Goal: Download file/media

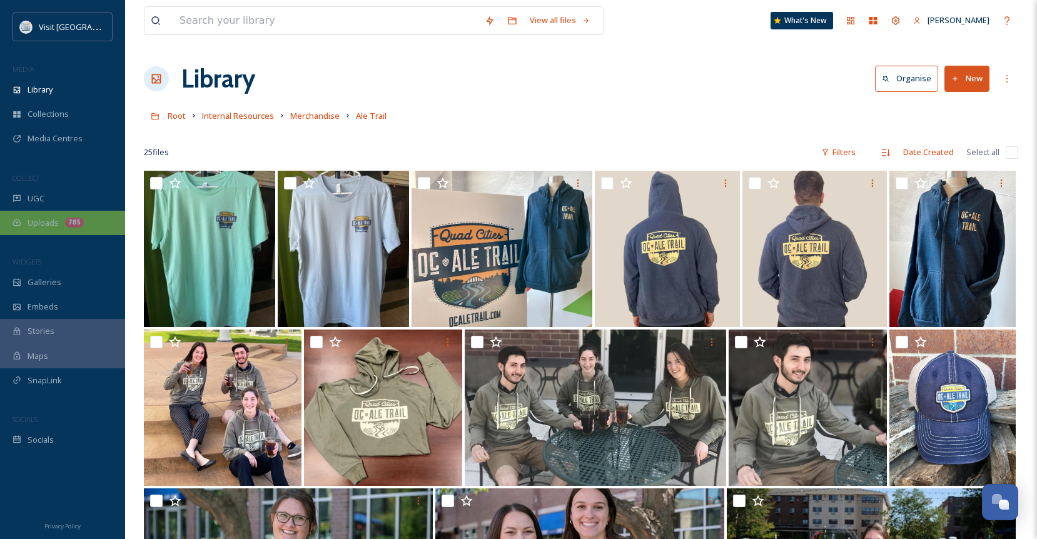
click at [50, 217] on span "Uploads" at bounding box center [43, 223] width 31 height 12
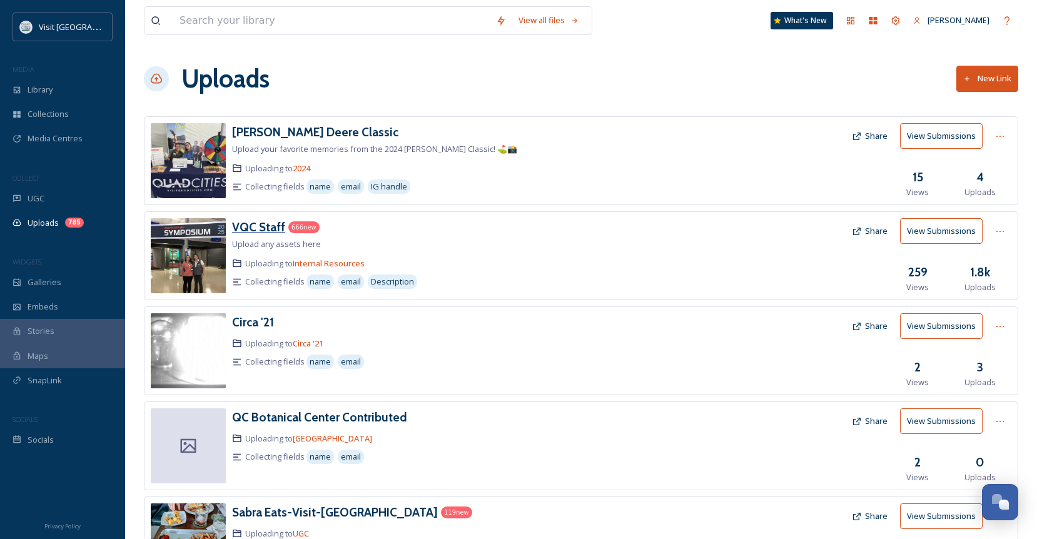
click at [261, 229] on h3 "VQC Staff" at bounding box center [258, 227] width 53 height 15
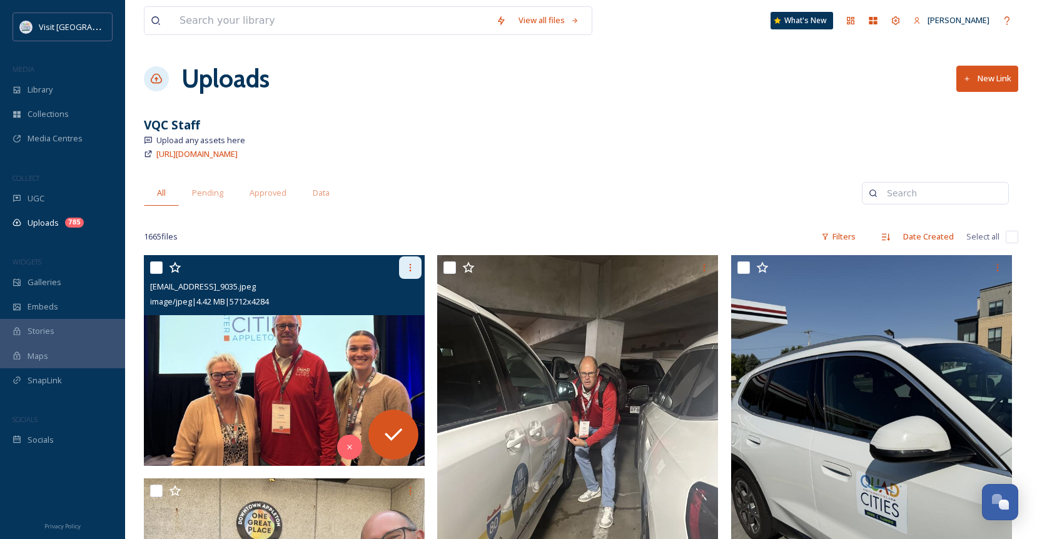
click at [409, 273] on div at bounding box center [410, 267] width 23 height 23
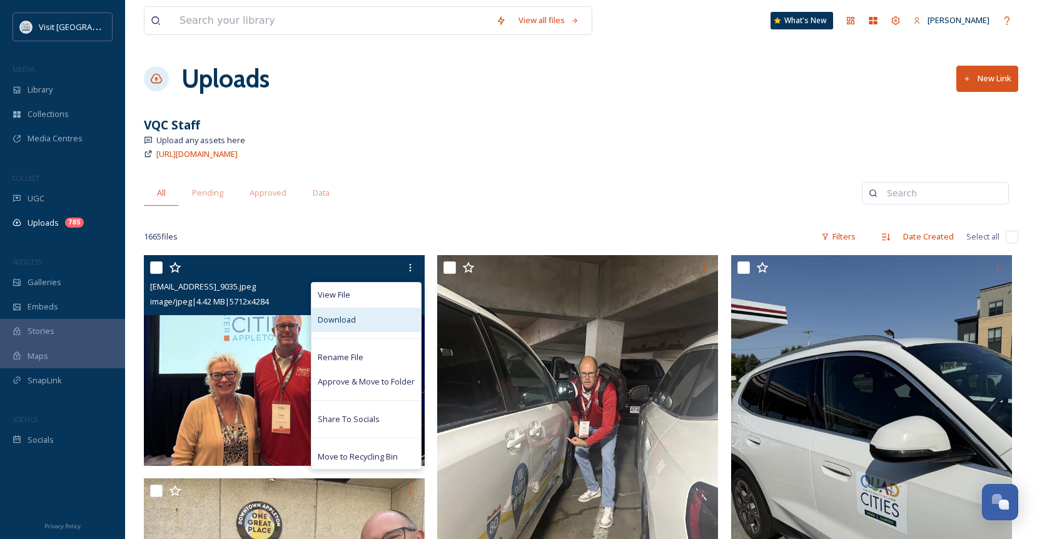
click at [371, 326] on div "Download" at bounding box center [366, 320] width 109 height 24
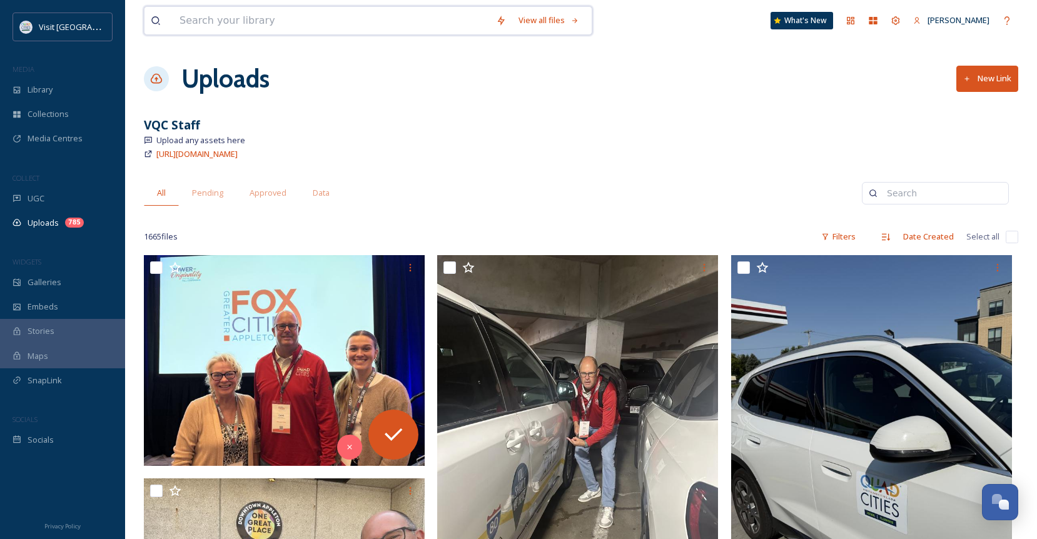
click at [355, 25] on input at bounding box center [331, 21] width 317 height 28
type input "m"
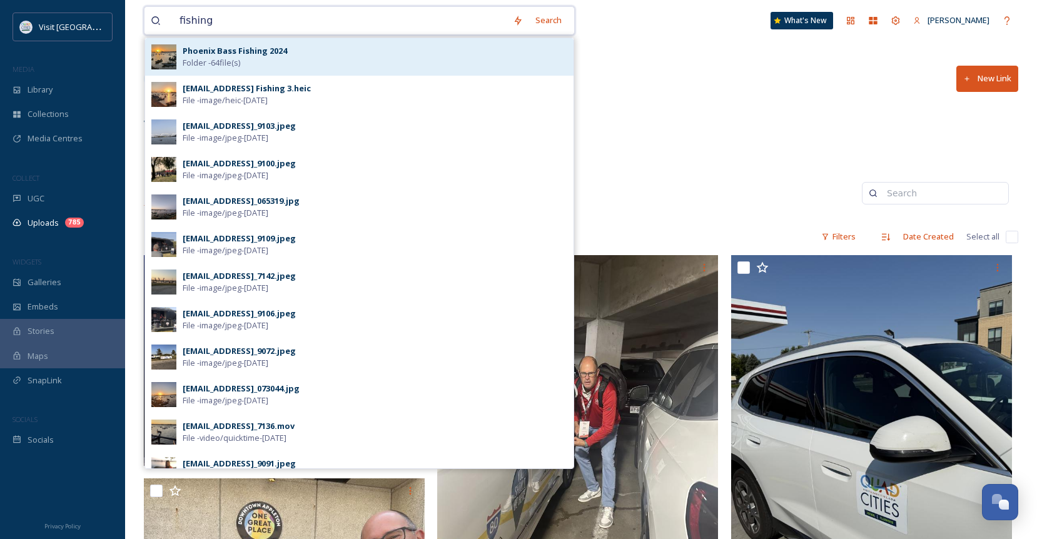
type input "fishing"
click at [287, 58] on div "Phoenix Bass Fishing 2024 Folder - 64 file(s)" at bounding box center [375, 57] width 385 height 24
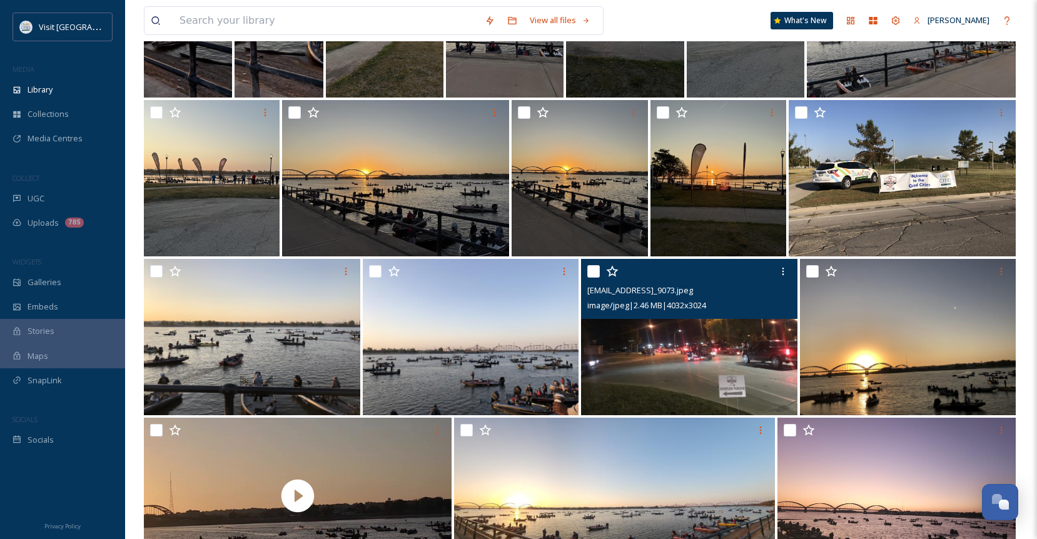
scroll to position [962, 0]
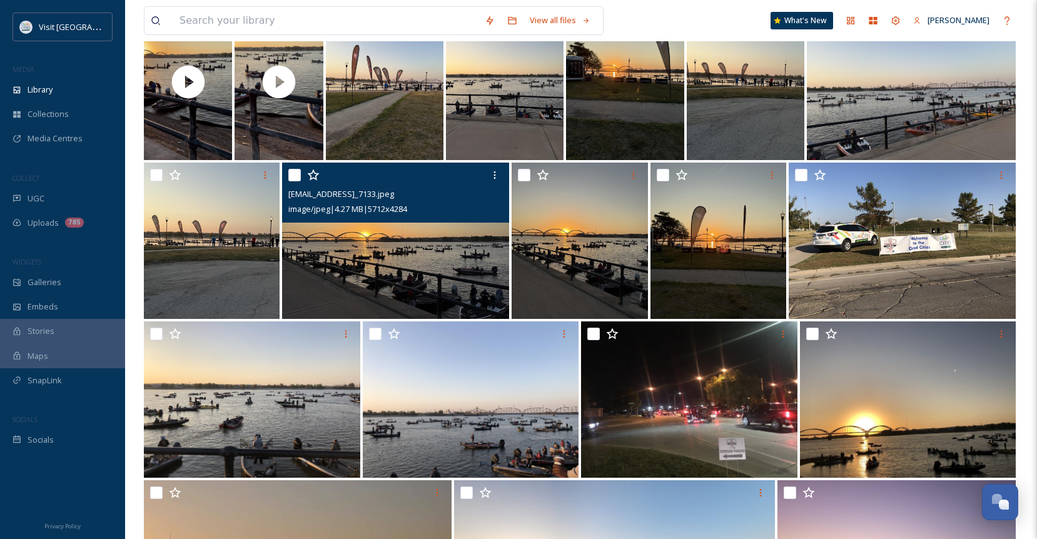
click at [429, 253] on img at bounding box center [395, 241] width 227 height 156
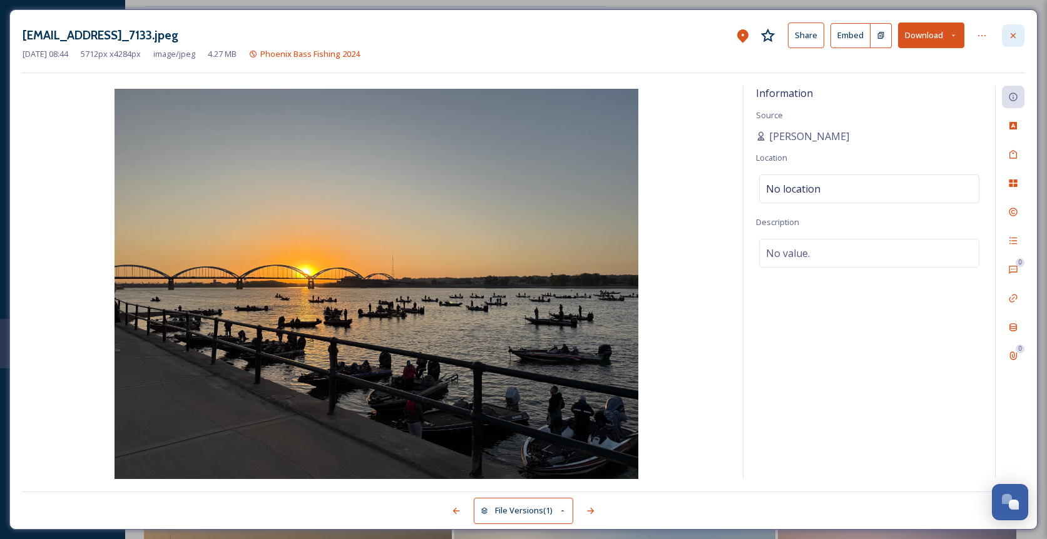
click at [1016, 37] on icon at bounding box center [1013, 36] width 10 height 10
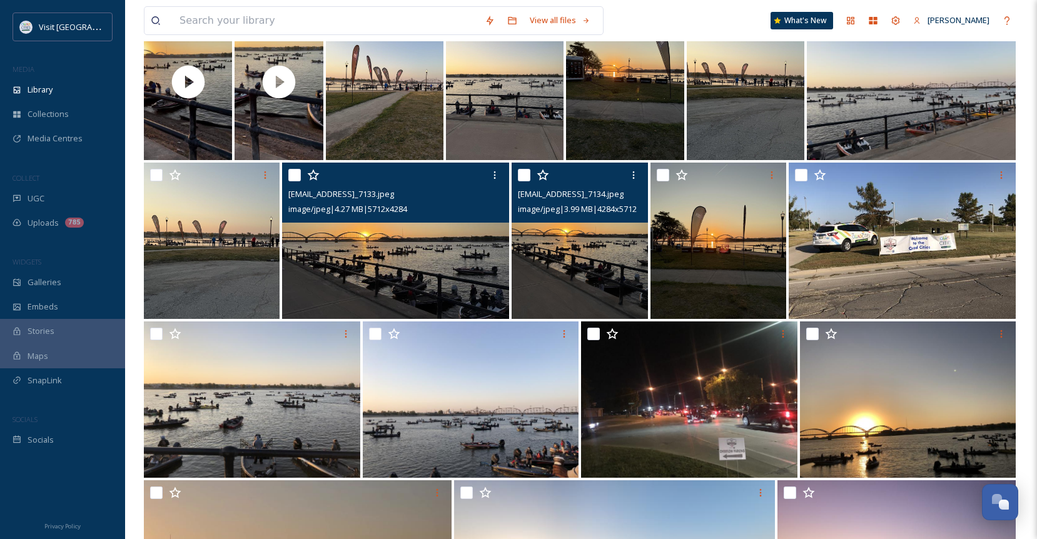
click at [617, 272] on img at bounding box center [580, 241] width 136 height 156
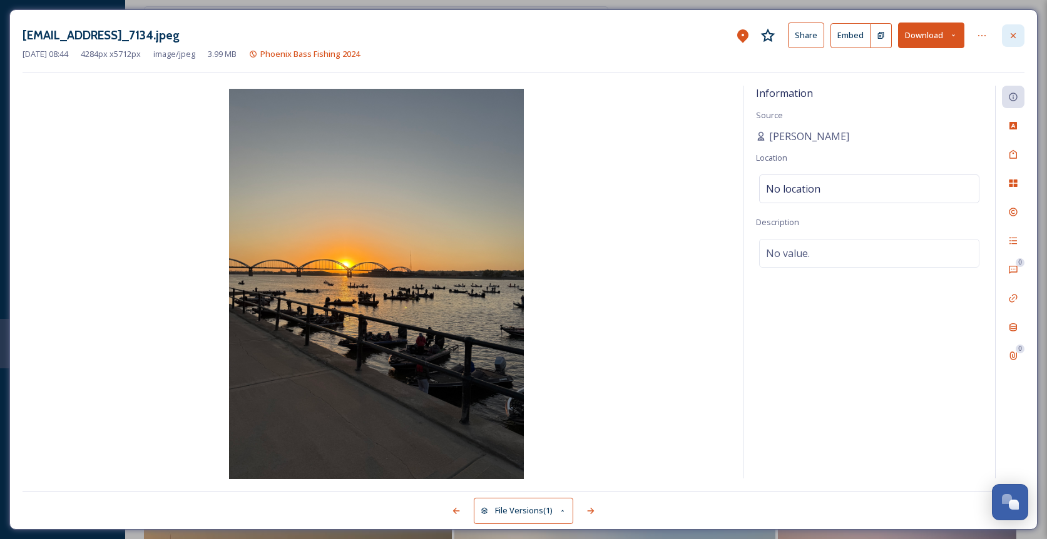
click at [1021, 30] on div at bounding box center [1013, 35] width 23 height 23
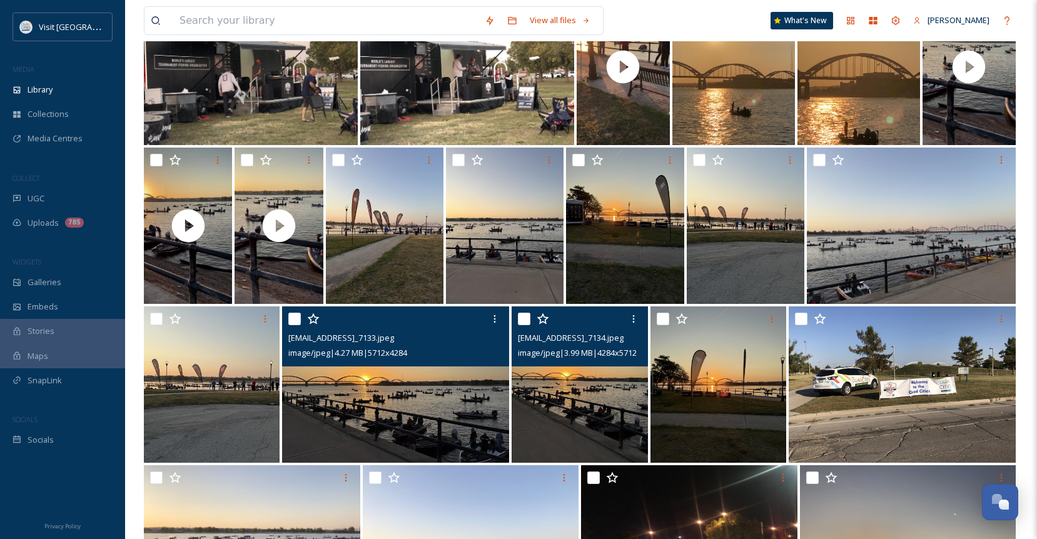
scroll to position [836, 0]
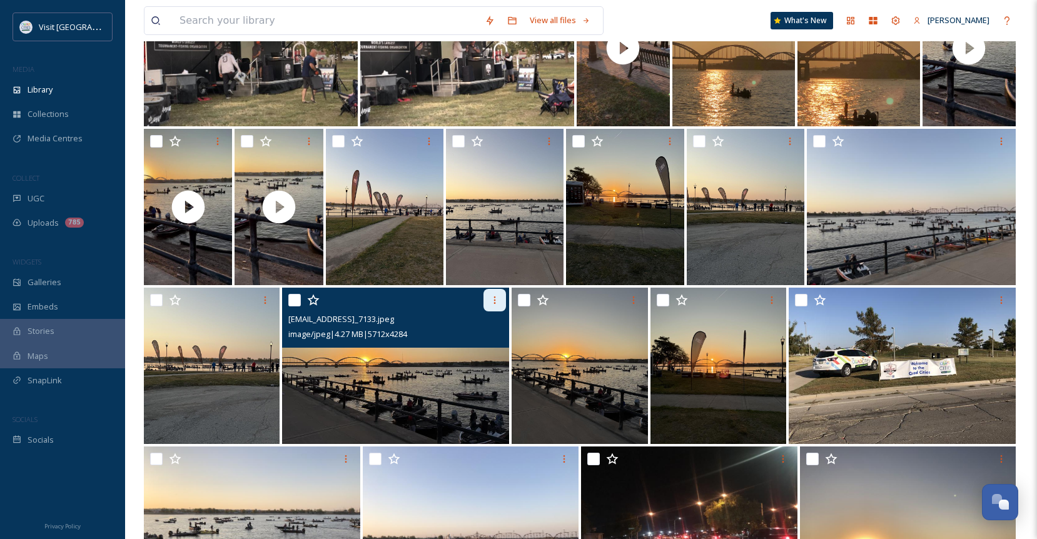
click at [492, 298] on icon at bounding box center [495, 300] width 10 height 10
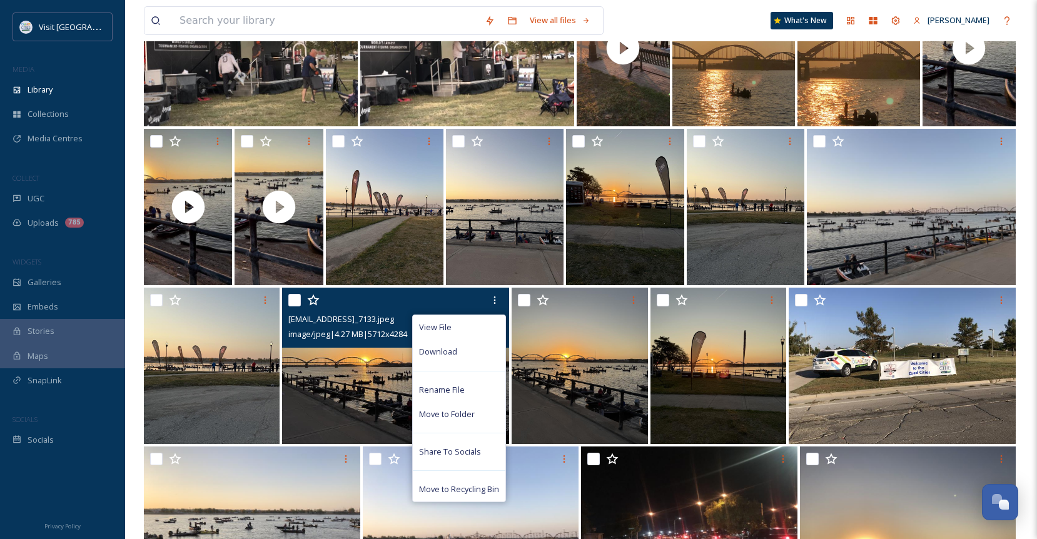
drag, startPoint x: 460, startPoint y: 352, endPoint x: 452, endPoint y: 350, distance: 8.3
click at [460, 352] on div "Download" at bounding box center [459, 352] width 93 height 24
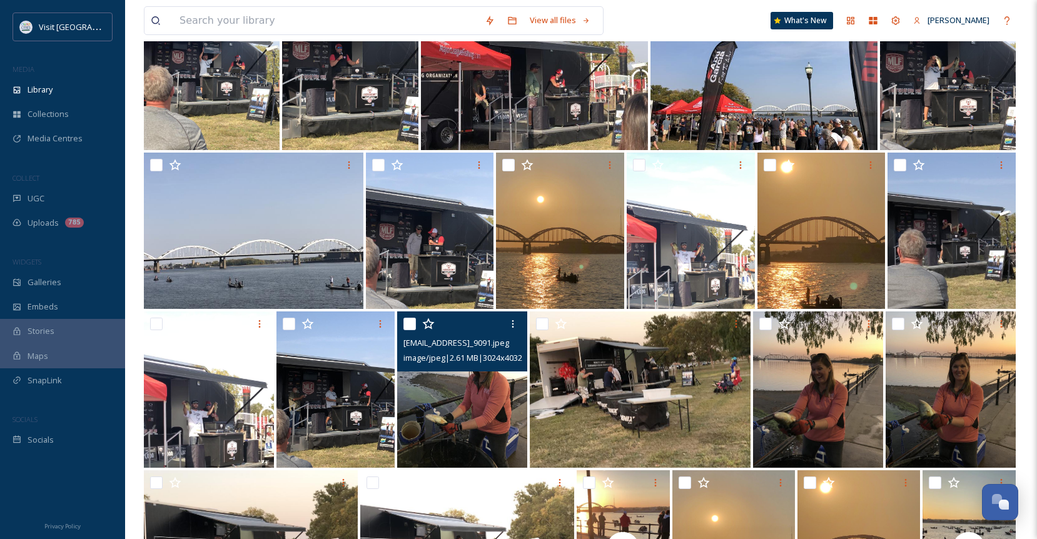
scroll to position [0, 0]
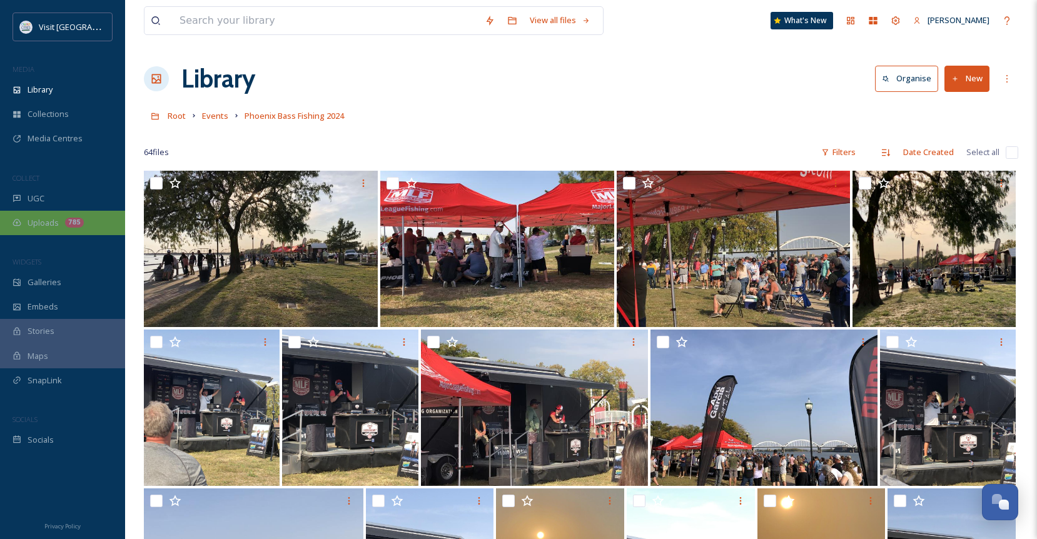
click at [81, 226] on div "Uploads 785" at bounding box center [62, 223] width 125 height 24
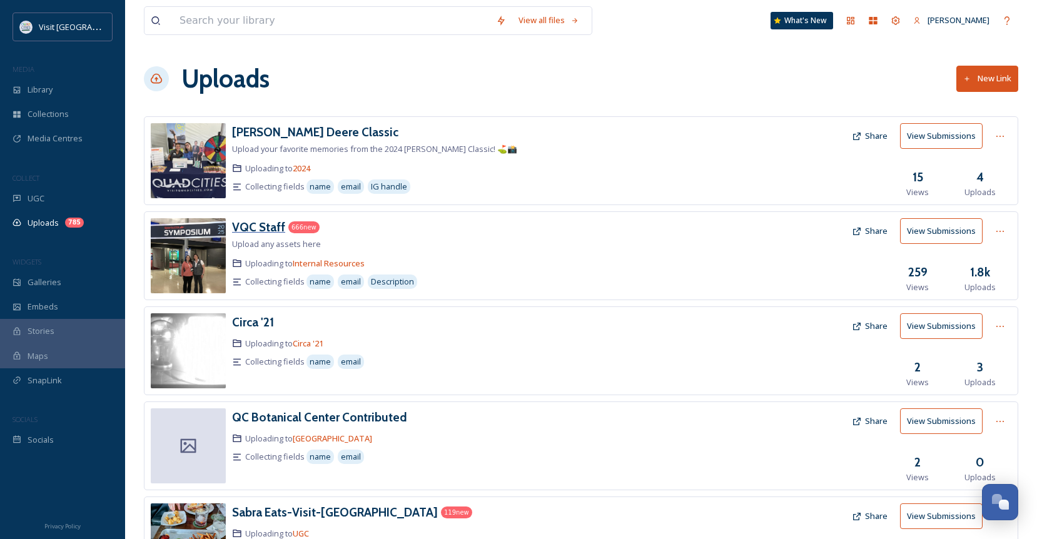
click at [258, 228] on h3 "VQC Staff" at bounding box center [258, 227] width 53 height 15
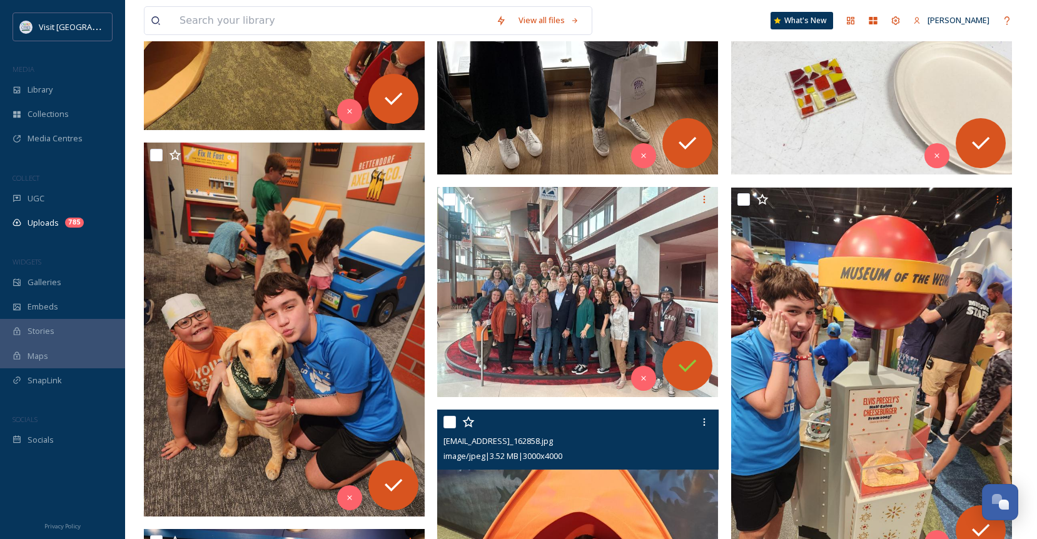
scroll to position [5255, 0]
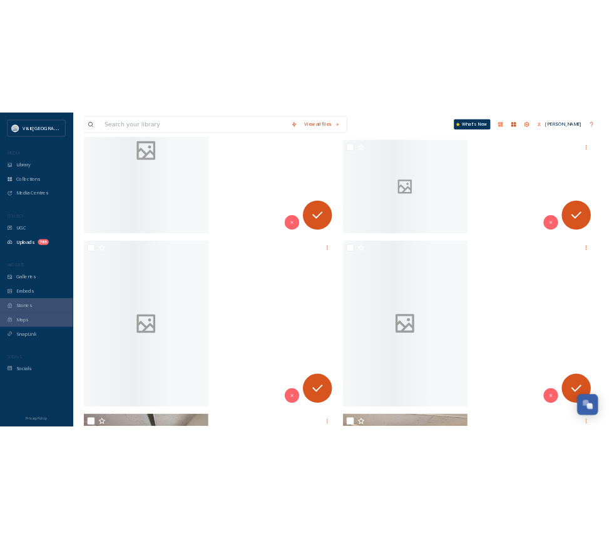
scroll to position [6039, 0]
